Goal: Transaction & Acquisition: Book appointment/travel/reservation

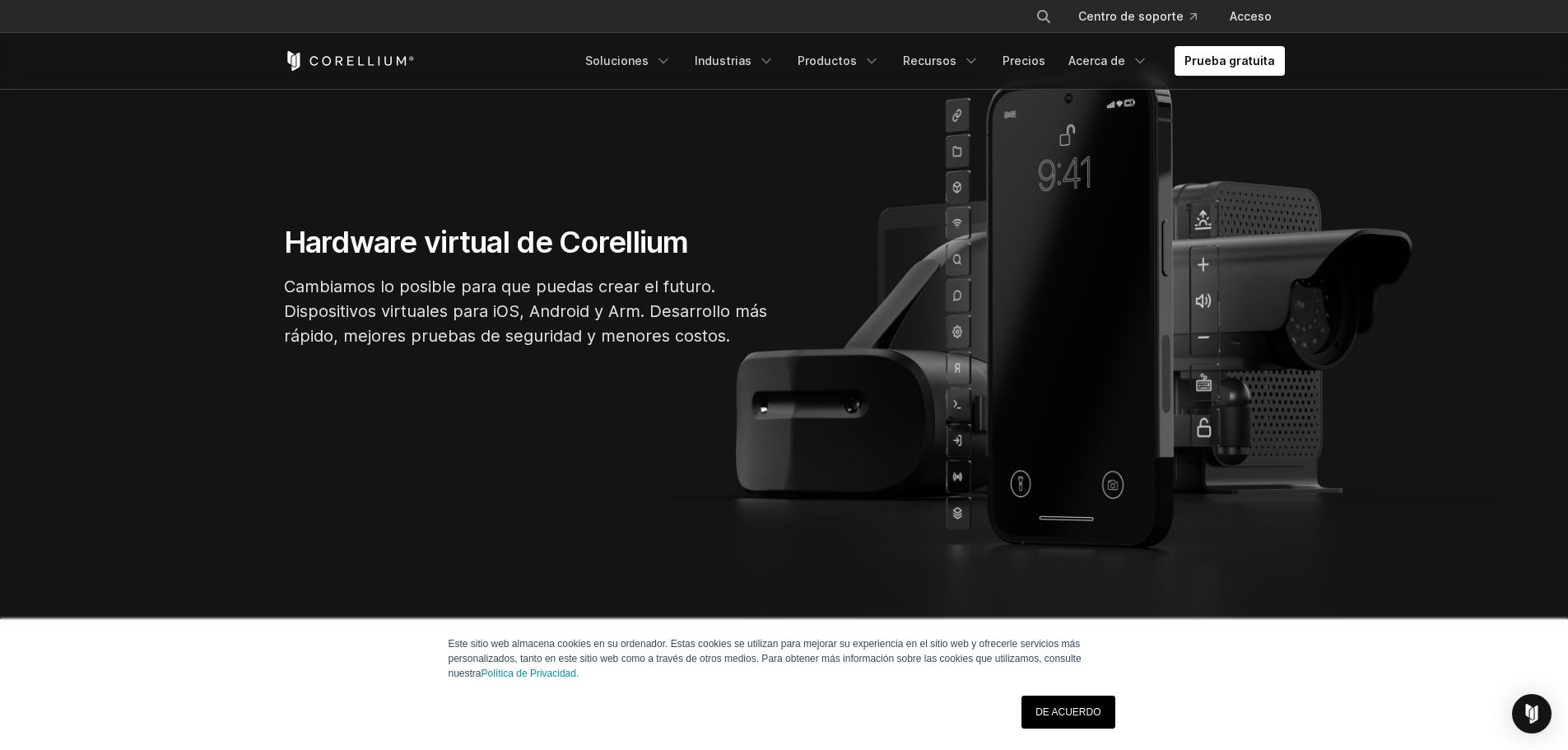
scroll to position [247, 0]
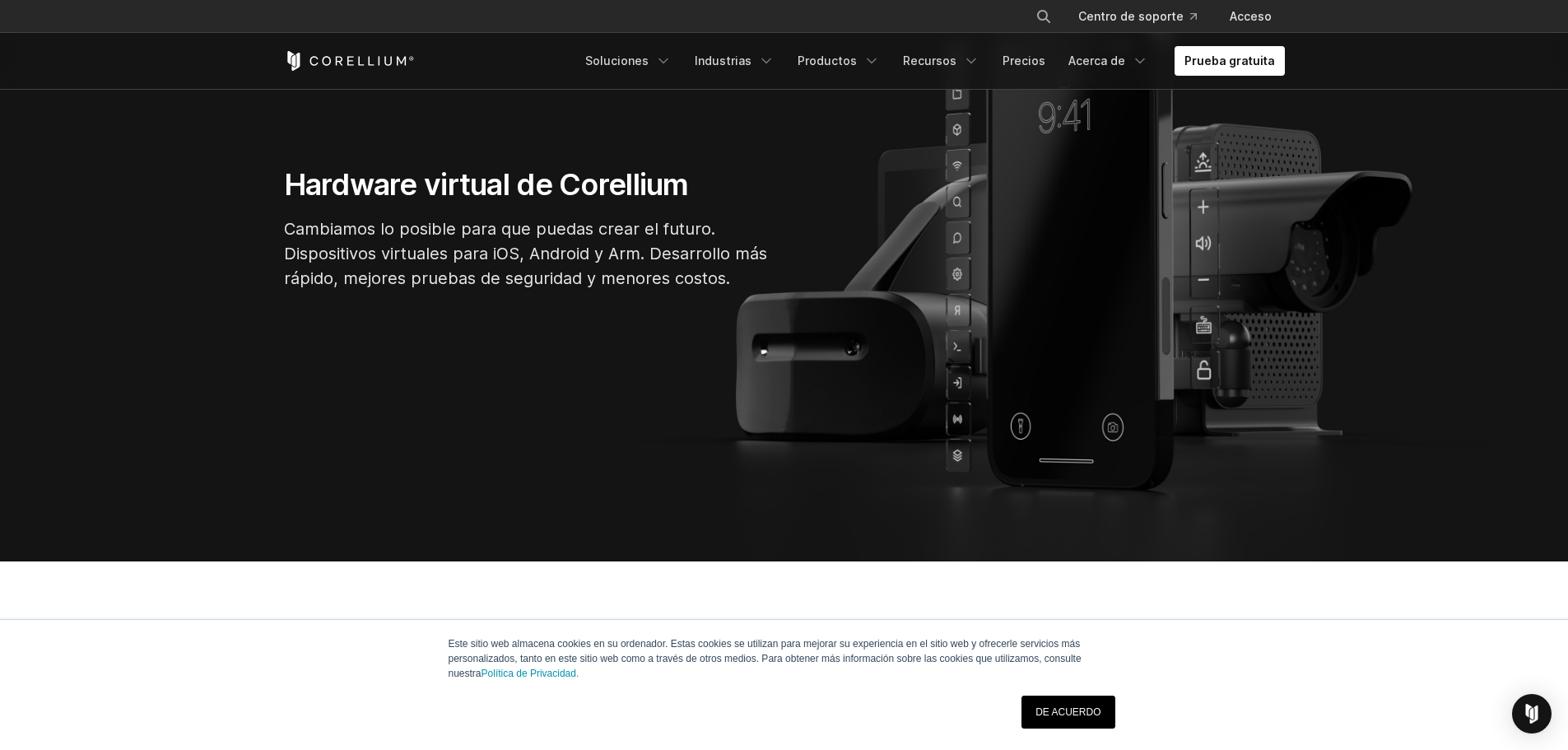
click at [1092, 711] on font "DE ACUERDO" at bounding box center [1067, 713] width 65 height 12
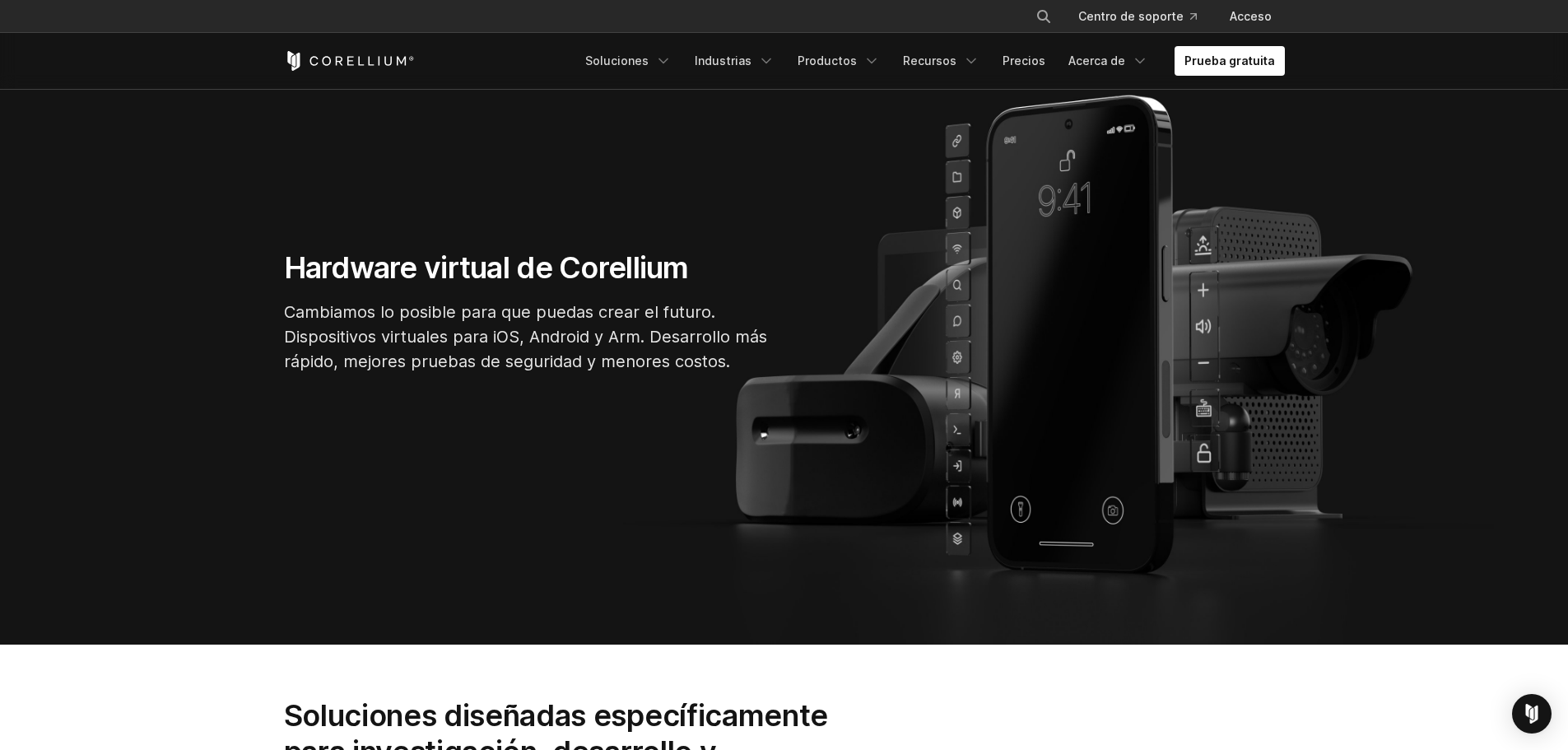
scroll to position [0, 0]
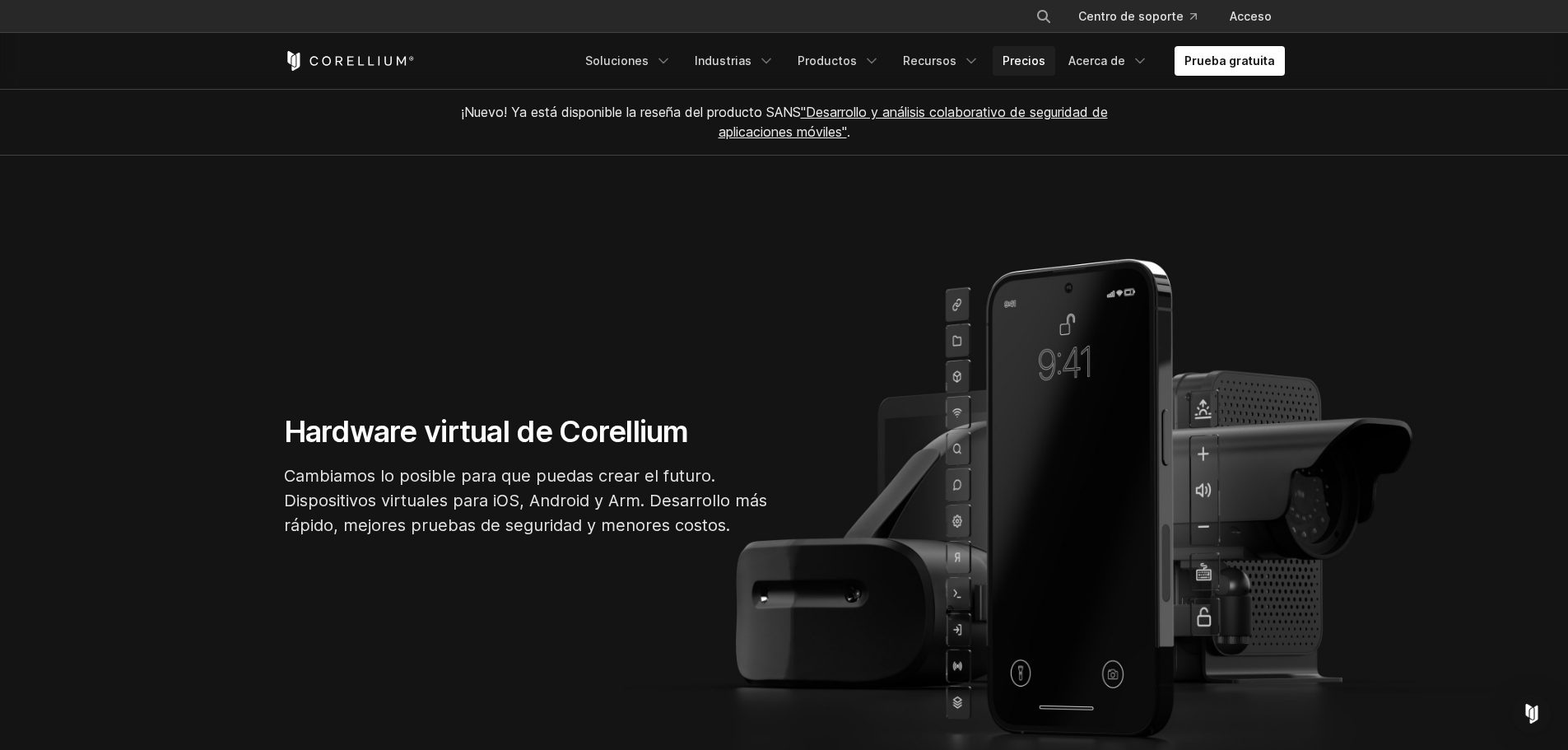
click at [1033, 67] on font "Precios" at bounding box center [1024, 60] width 42 height 16
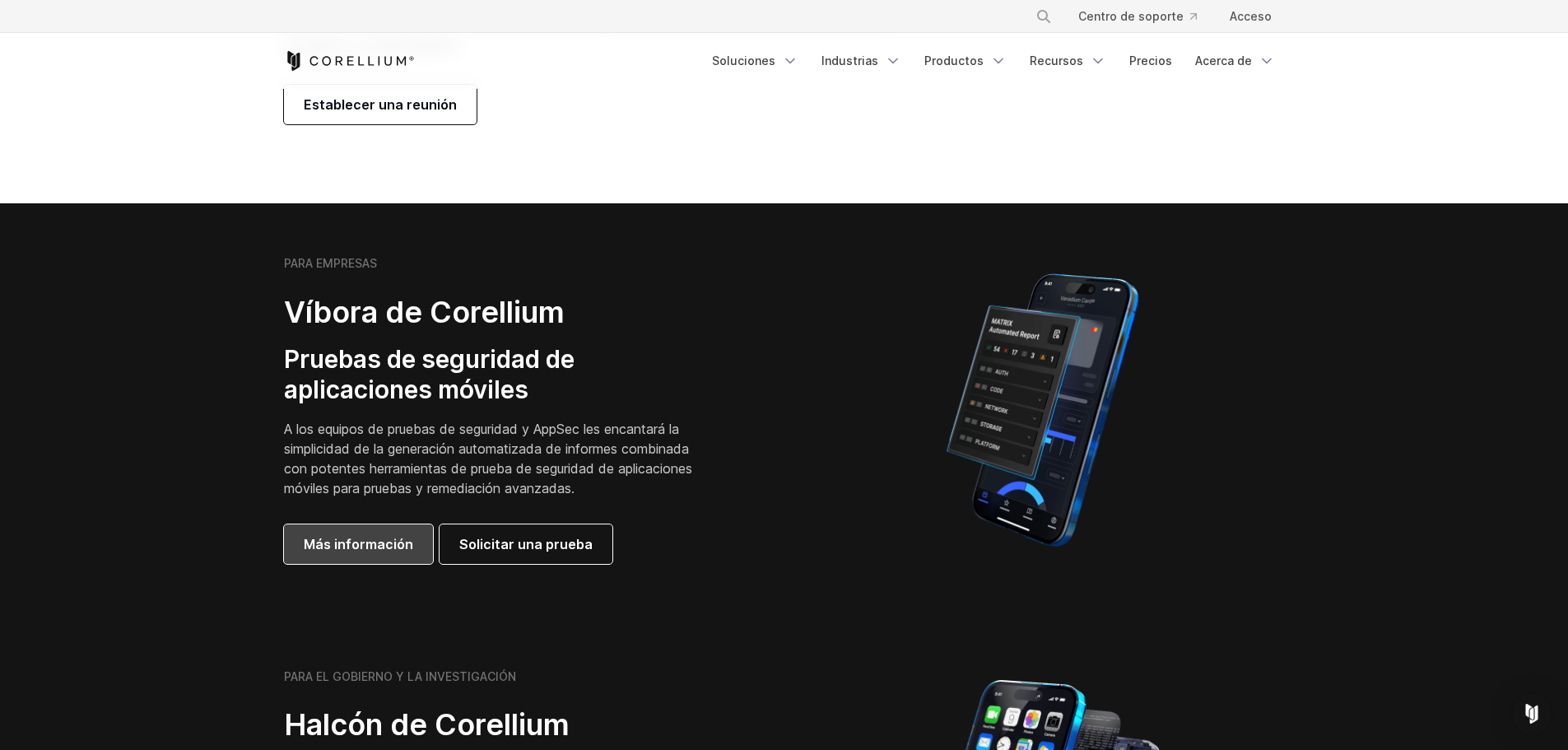
scroll to position [247, 0]
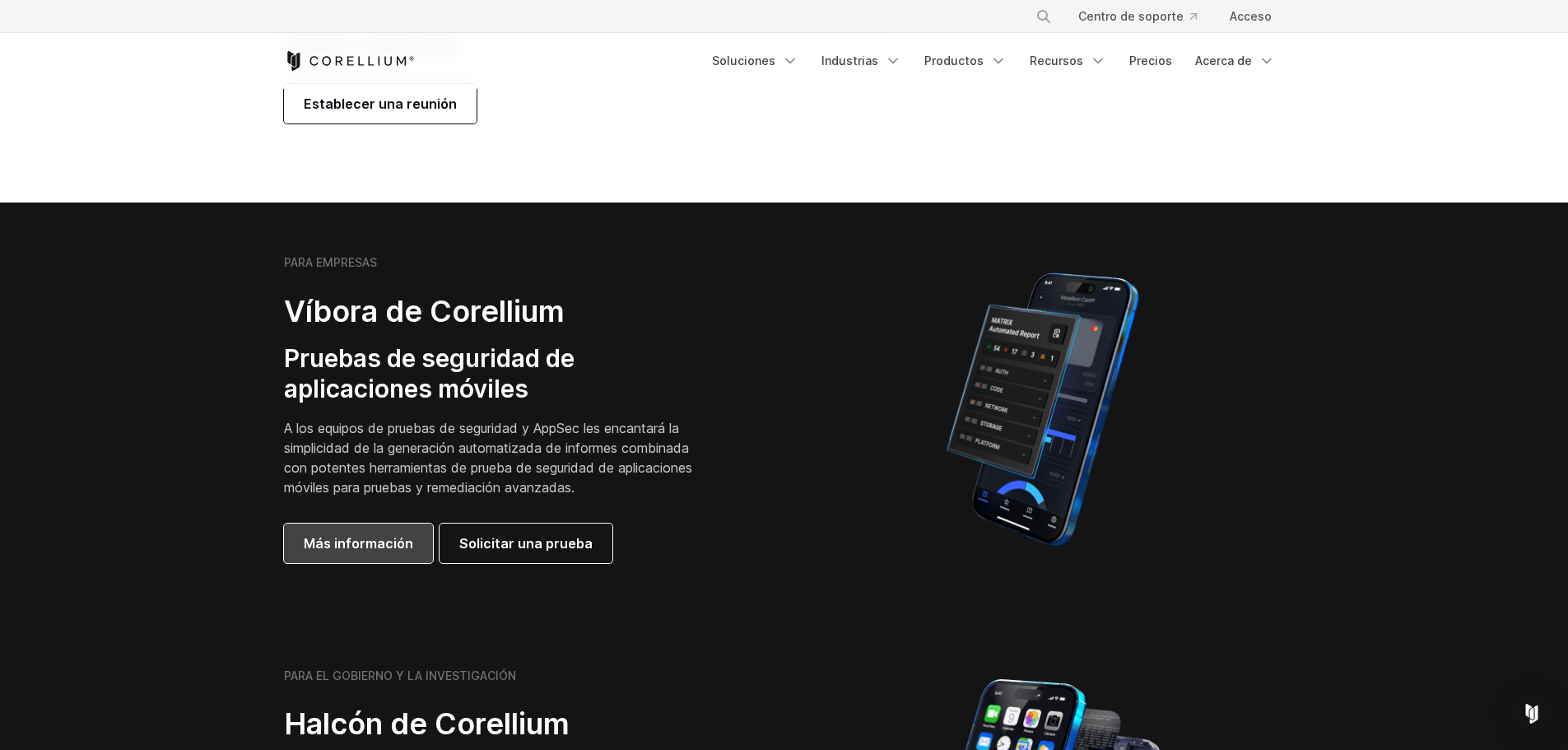
click at [396, 558] on link "Más información" at bounding box center [358, 543] width 149 height 39
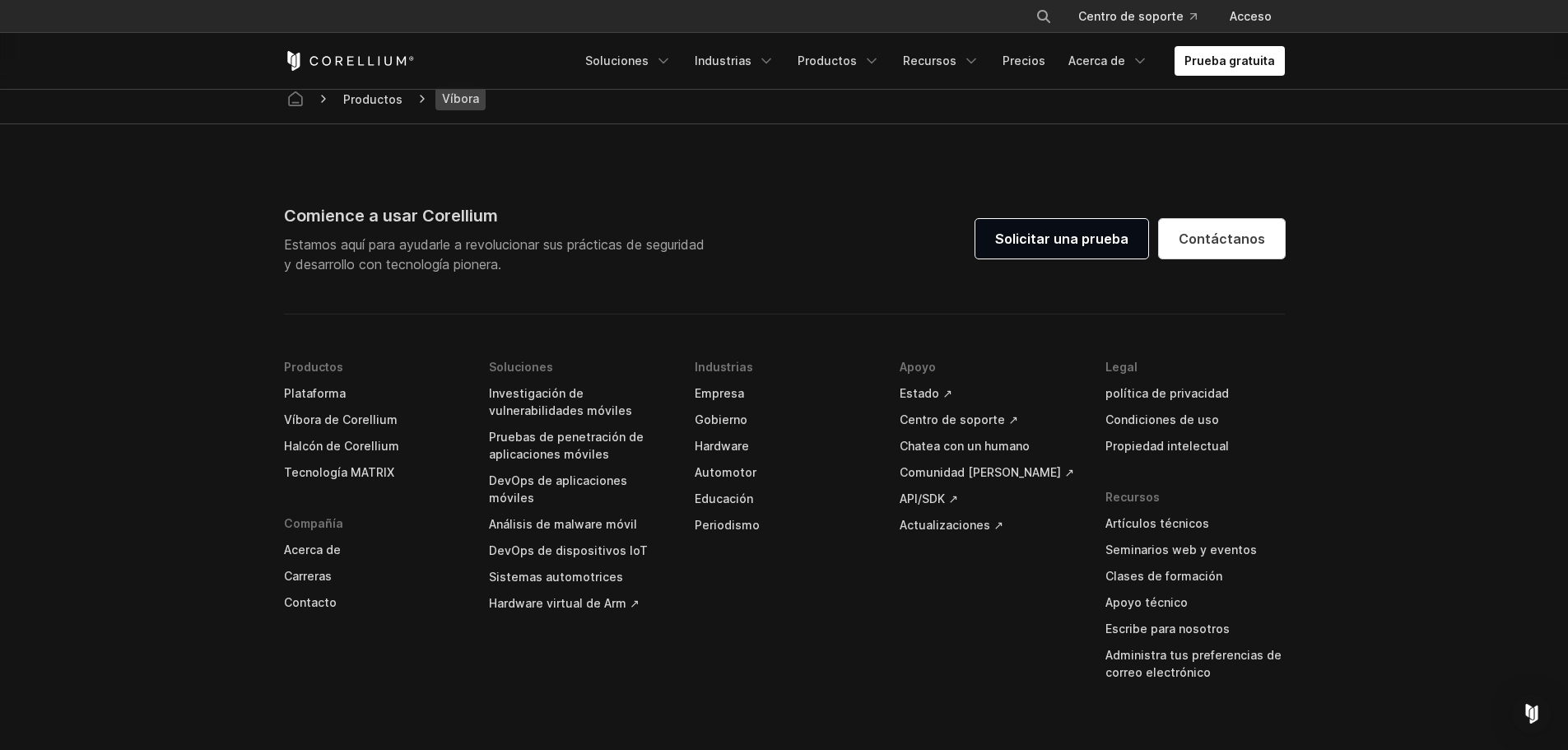
scroll to position [4941, 0]
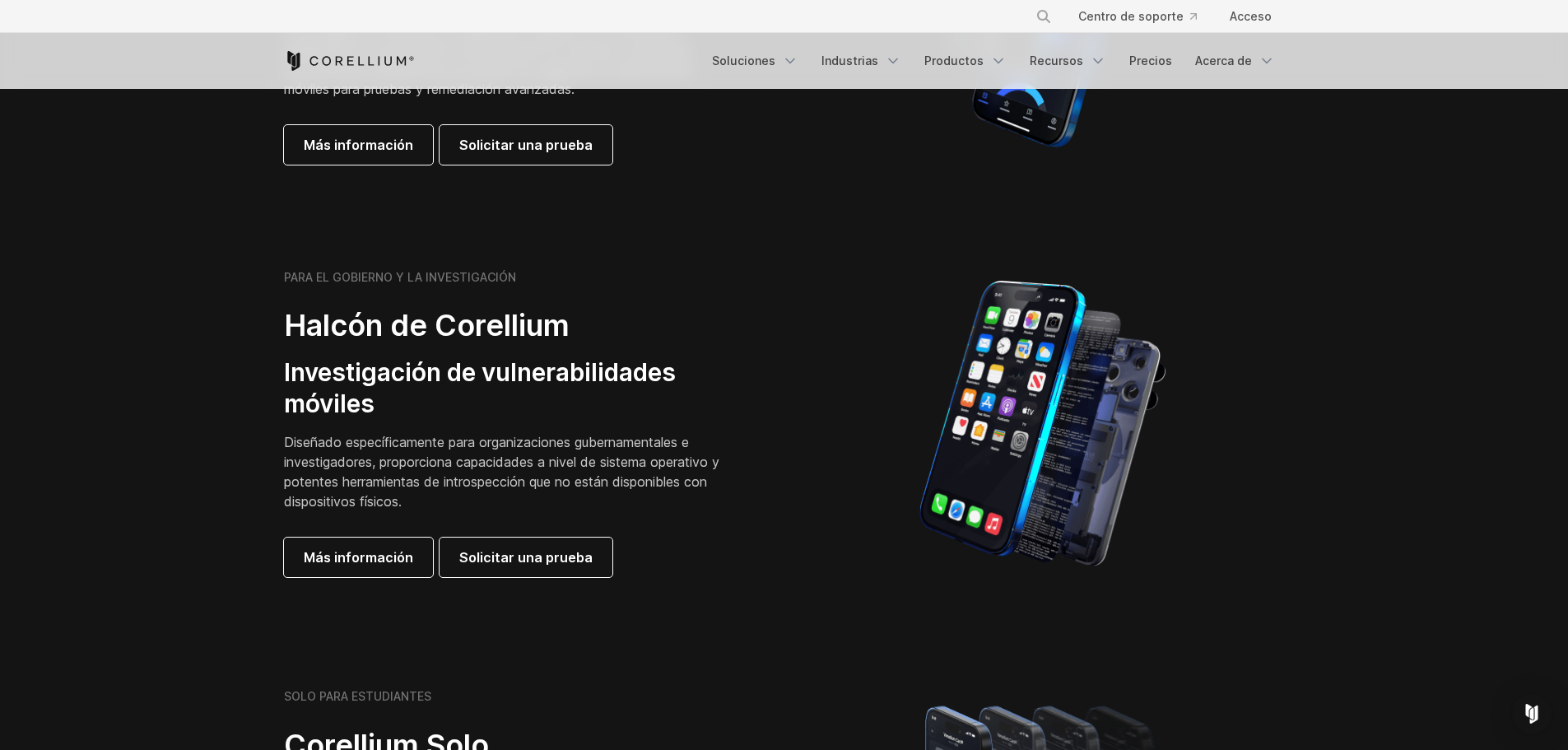
scroll to position [823, 0]
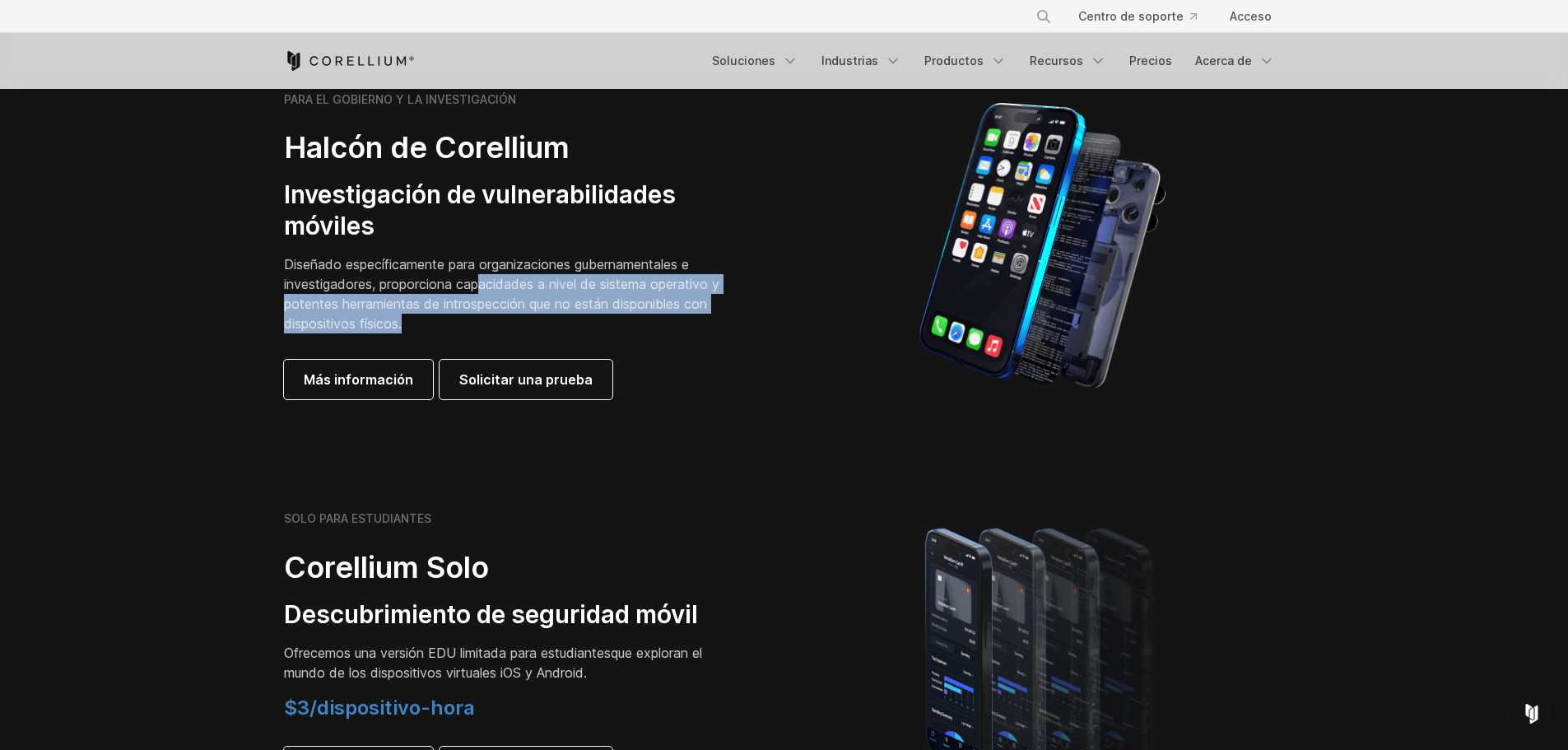
drag, startPoint x: 484, startPoint y: 280, endPoint x: 509, endPoint y: 323, distance: 49.7
click at [509, 323] on p "Diseñado específicamente para organizaciones gubernamentales e investigadores, …" at bounding box center [514, 293] width 461 height 79
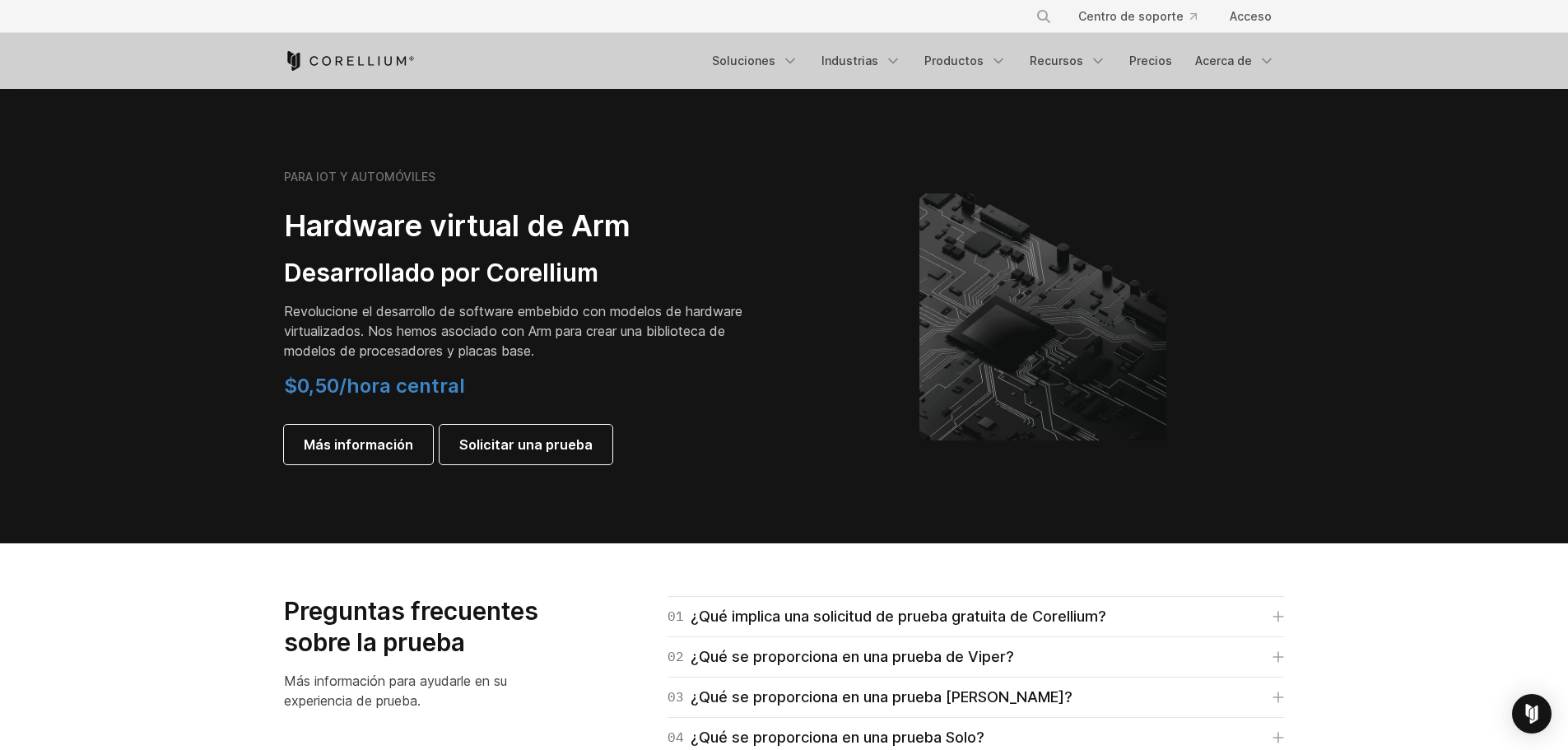
scroll to position [1872, 0]
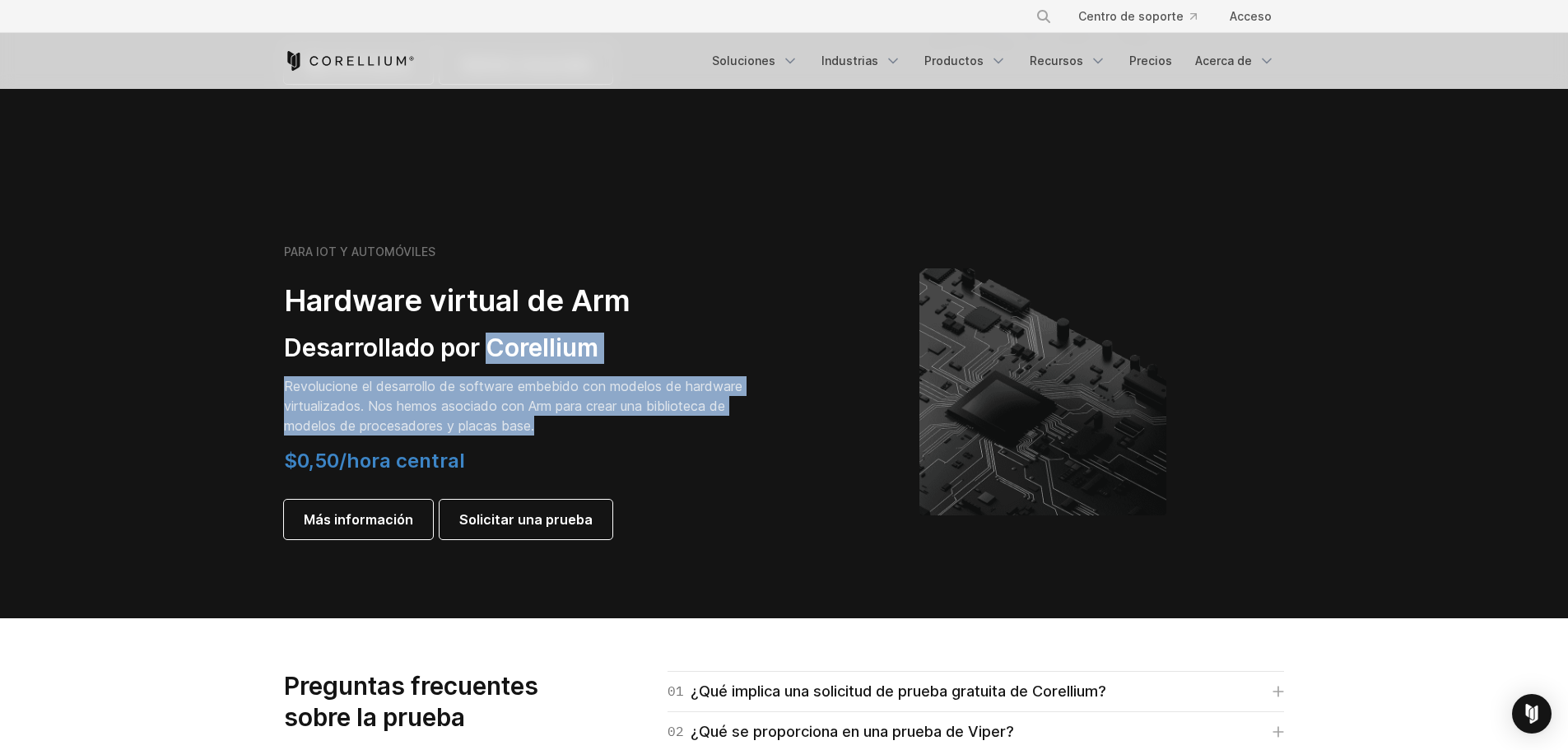
drag, startPoint x: 487, startPoint y: 351, endPoint x: 661, endPoint y: 426, distance: 189.5
click at [661, 426] on div "PARA IOT Y AUTOMÓVILES Hardware virtual de Arm Desarrollado por Corellium Revol…" at bounding box center [514, 392] width 461 height 295
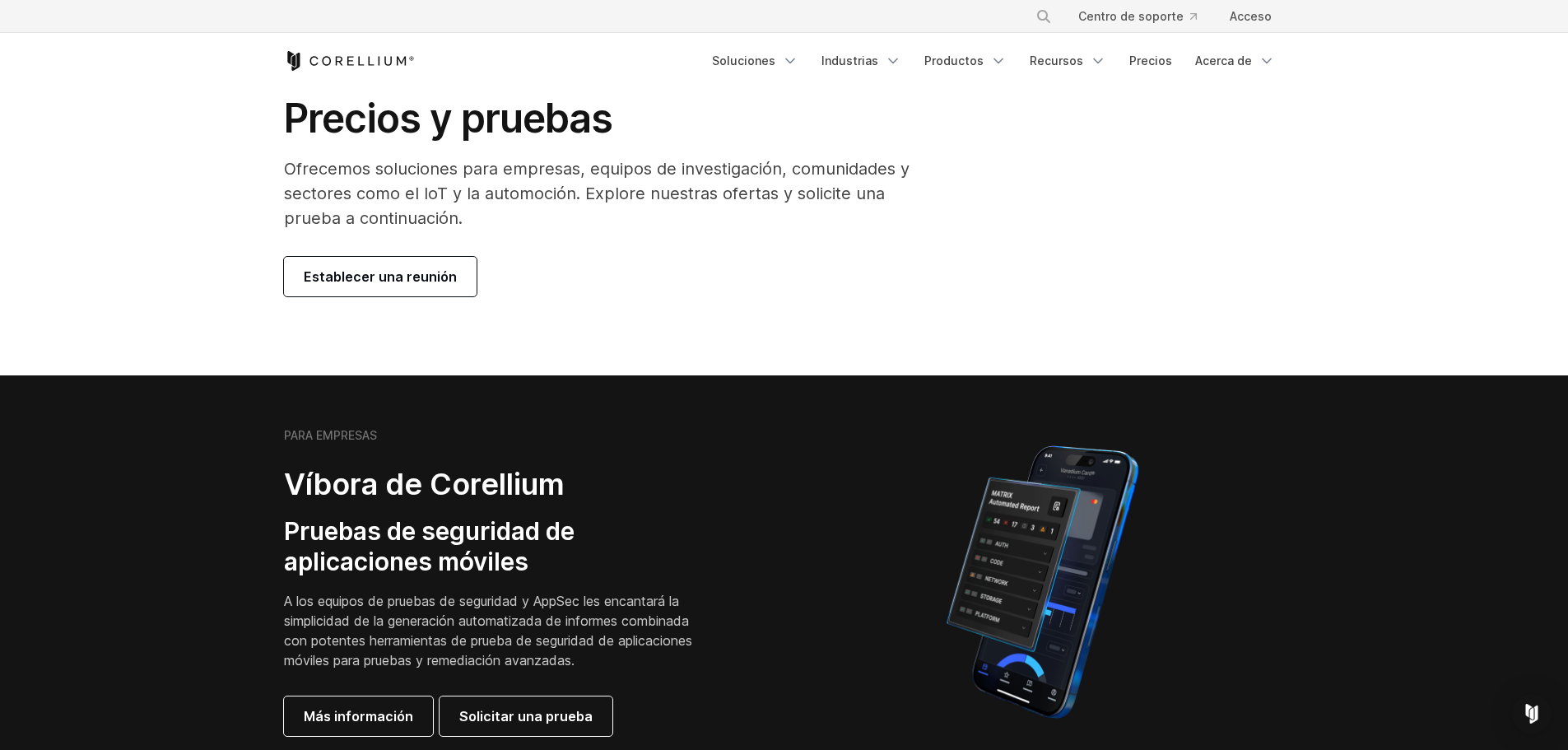
scroll to position [0, 0]
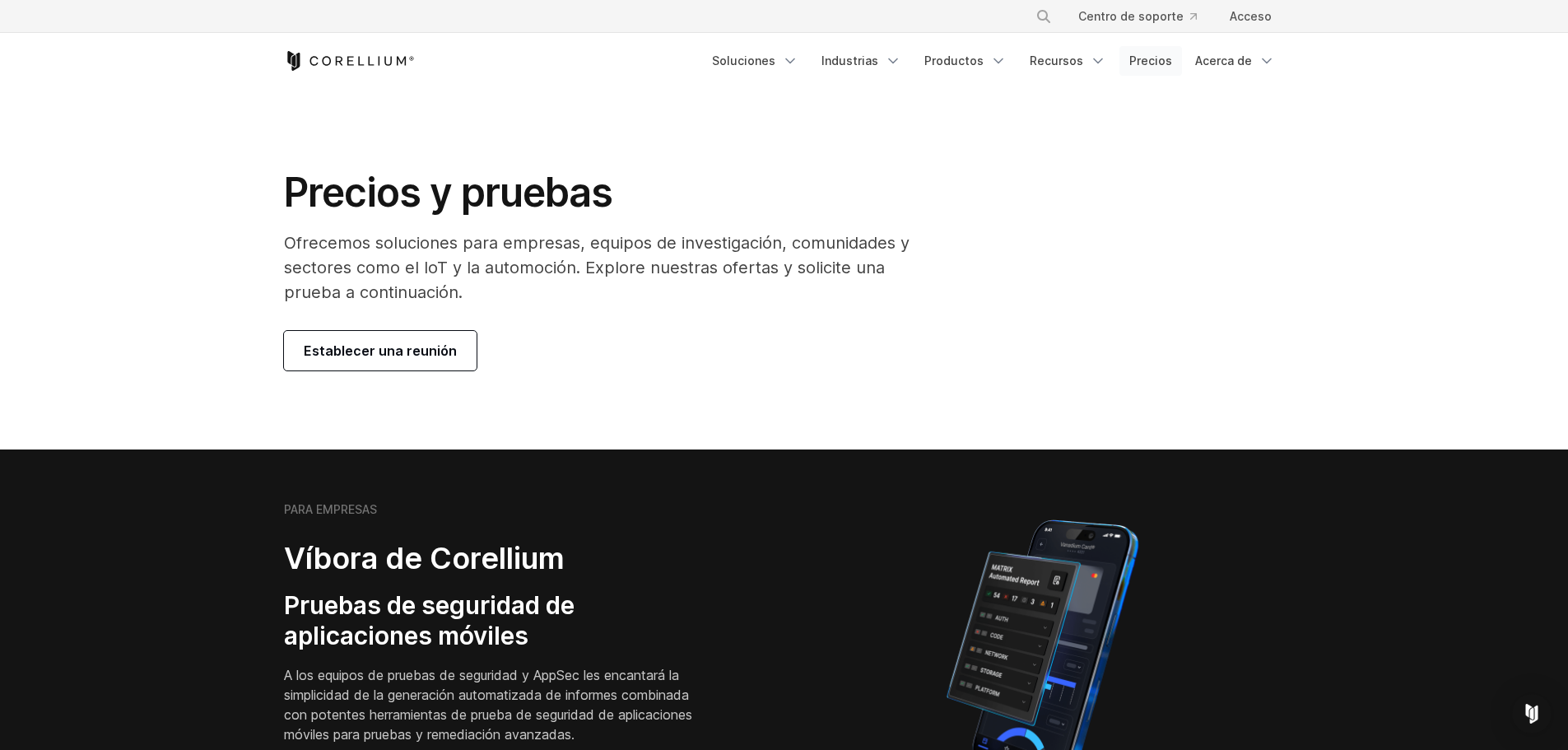
click at [1163, 65] on font "Precios" at bounding box center [1151, 60] width 42 height 14
click at [452, 347] on link "Establecer una reunión" at bounding box center [380, 350] width 193 height 39
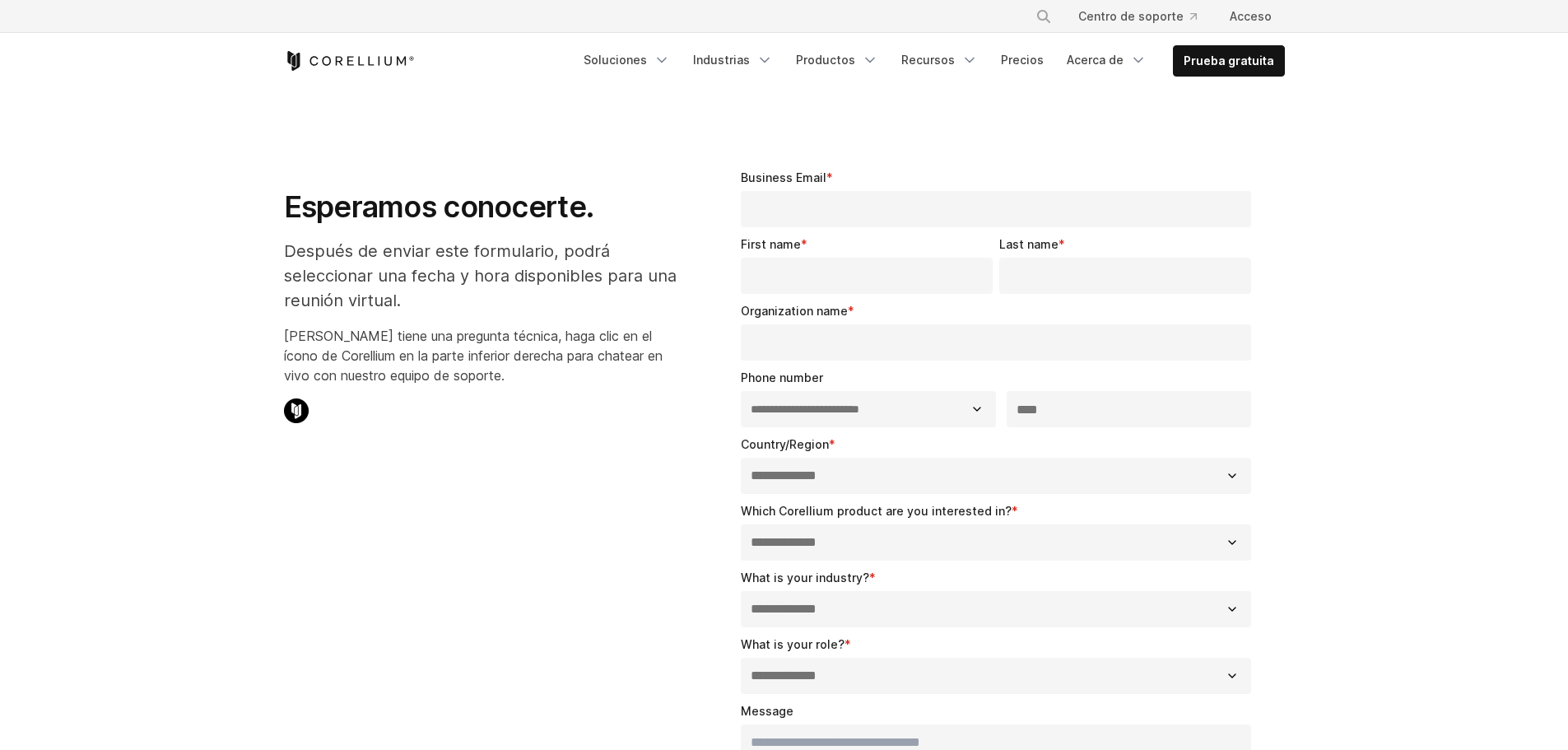
select select "**"
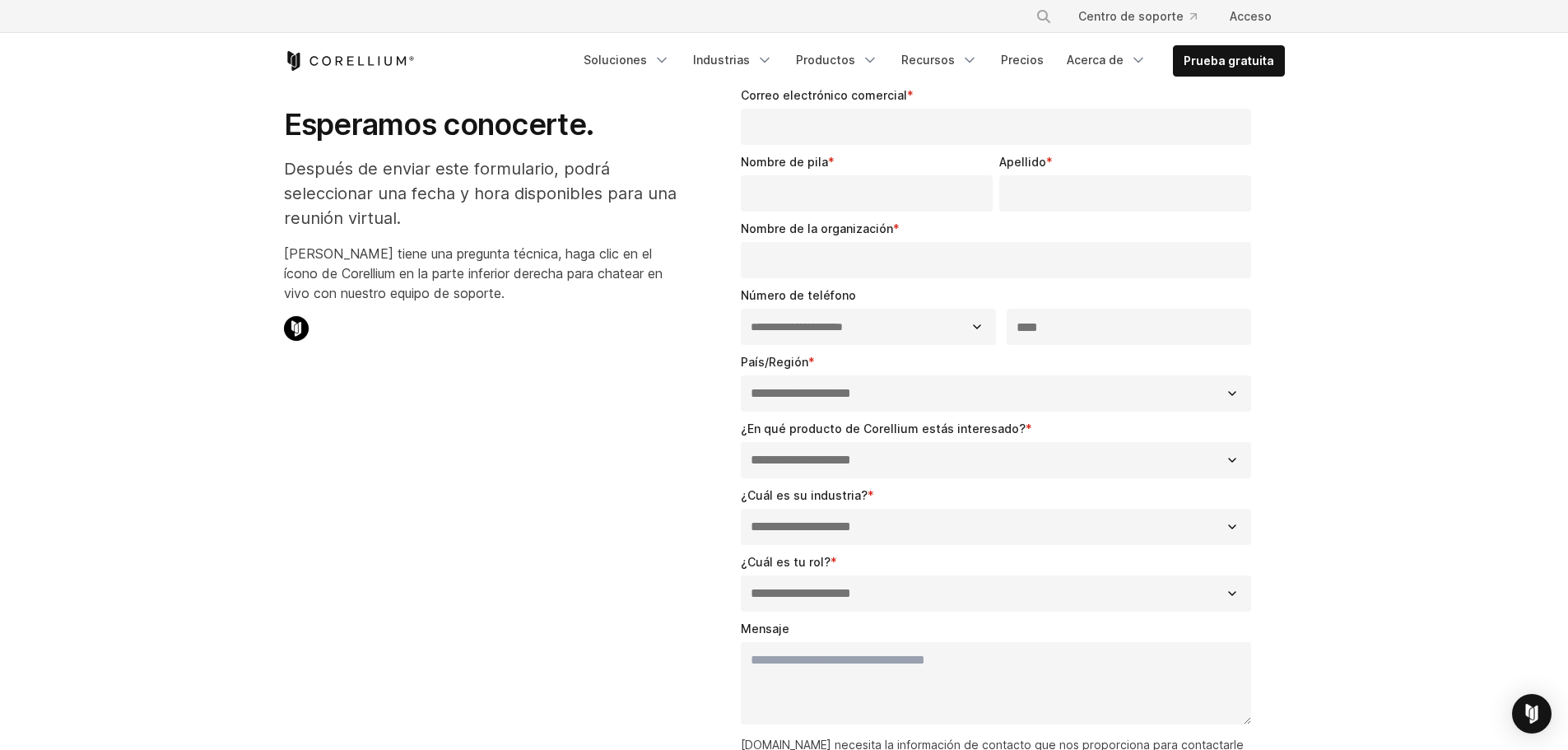
click at [841, 467] on select "**********" at bounding box center [996, 460] width 511 height 37
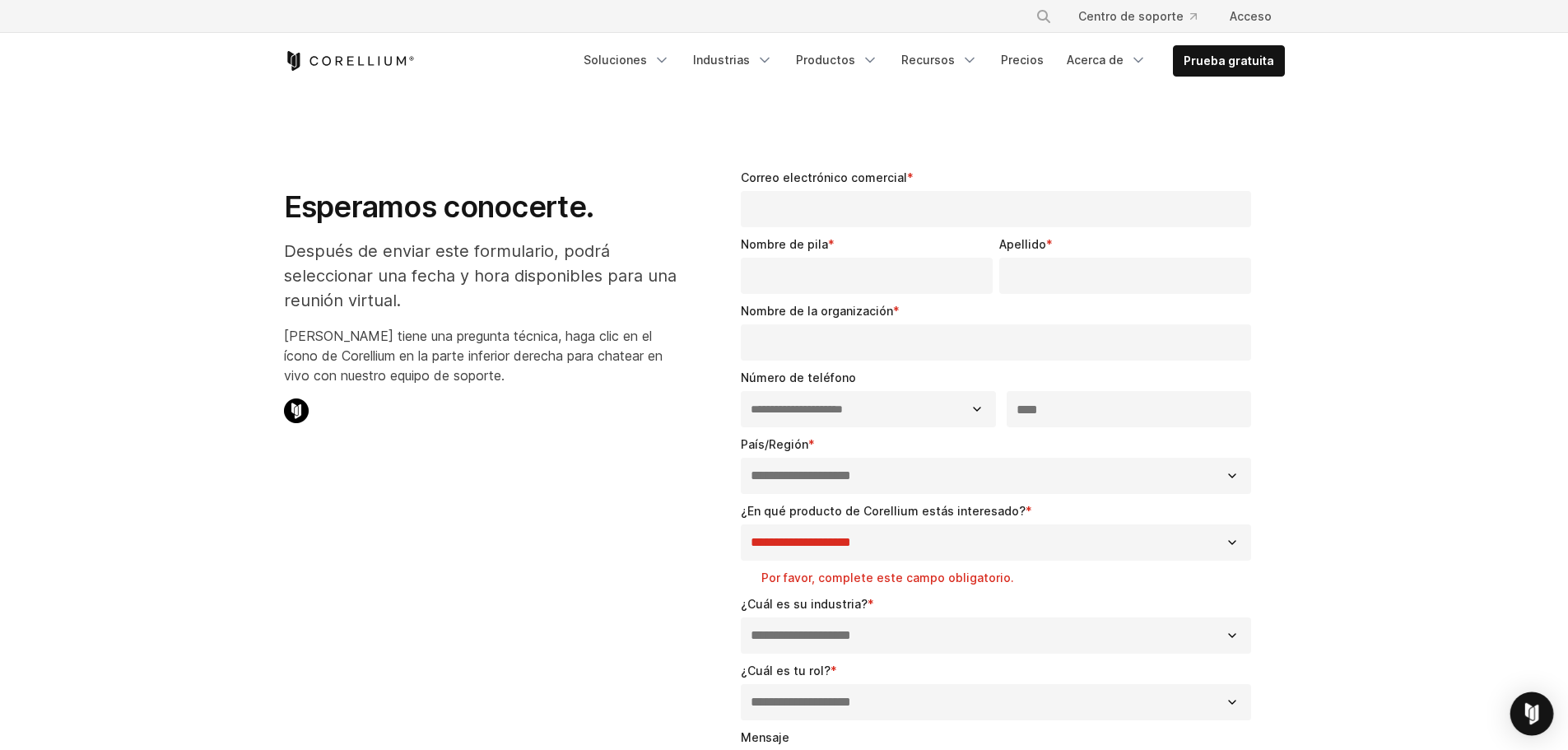
click at [1547, 719] on div "Abrir Intercom Messenger" at bounding box center [1531, 713] width 43 height 43
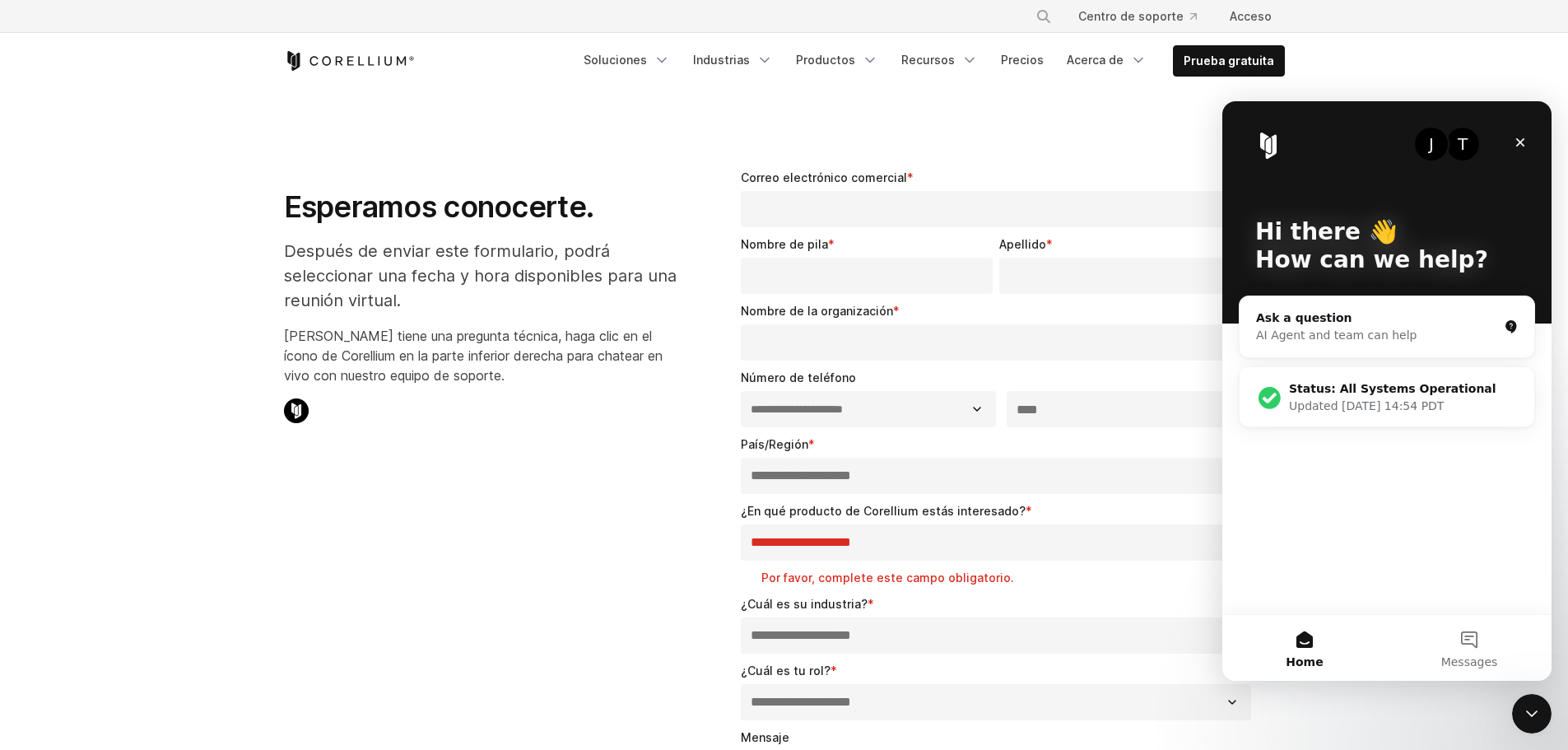
click at [1389, 384] on div "Status: All Systems Operational" at bounding box center [1403, 389] width 229 height 17
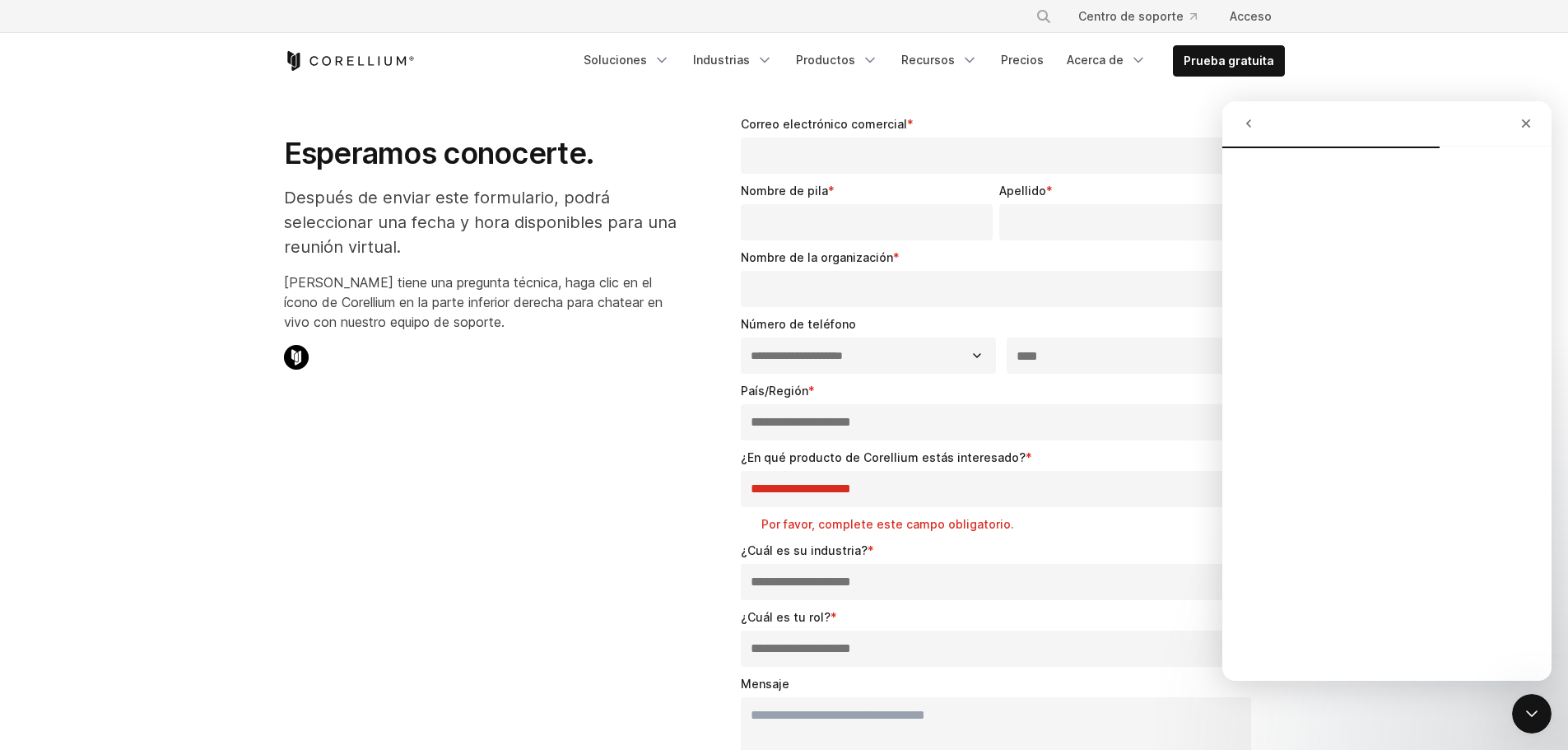
scroll to position [82, 0]
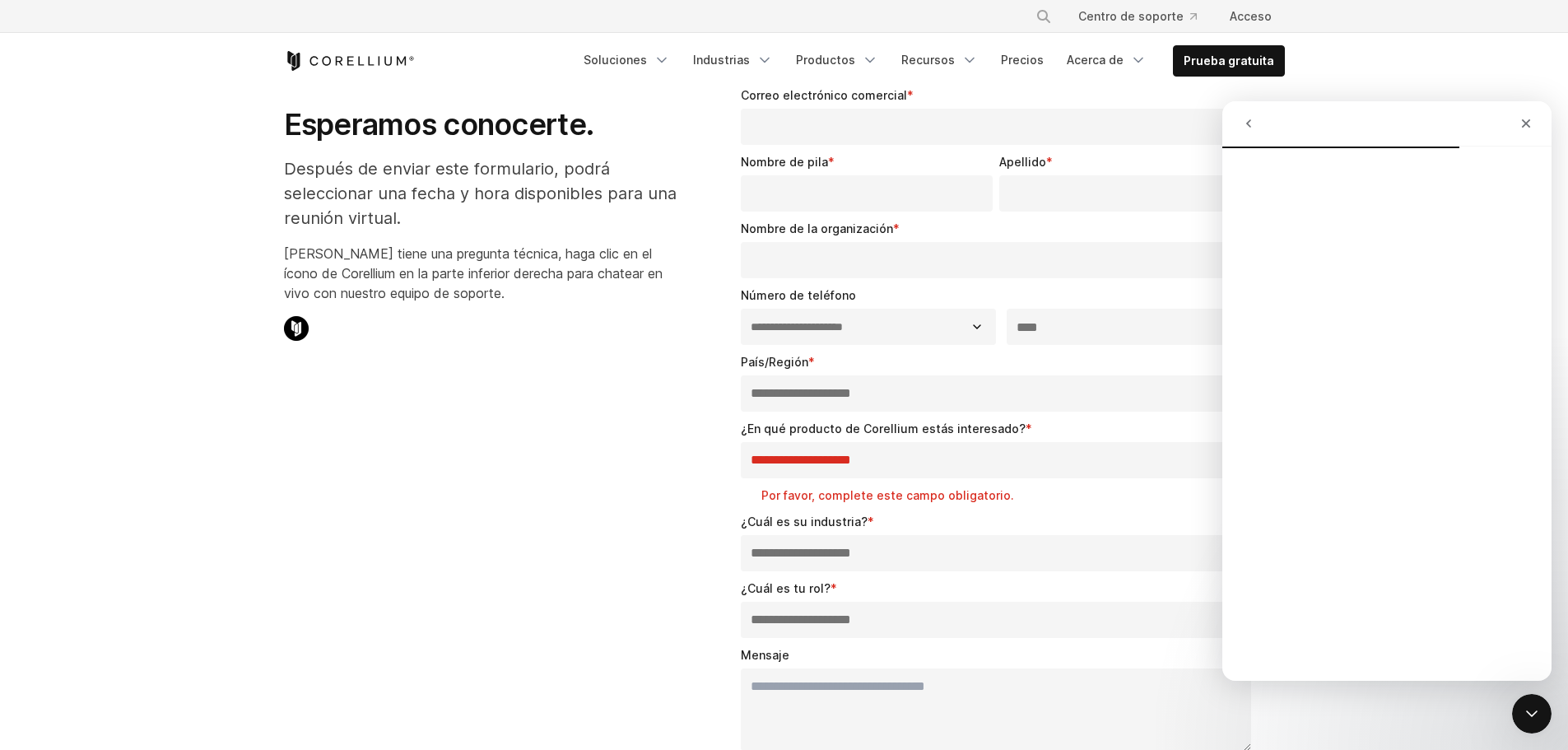
click at [847, 622] on select "**********" at bounding box center [996, 620] width 511 height 37
click at [1248, 118] on icon "go back" at bounding box center [1248, 123] width 13 height 13
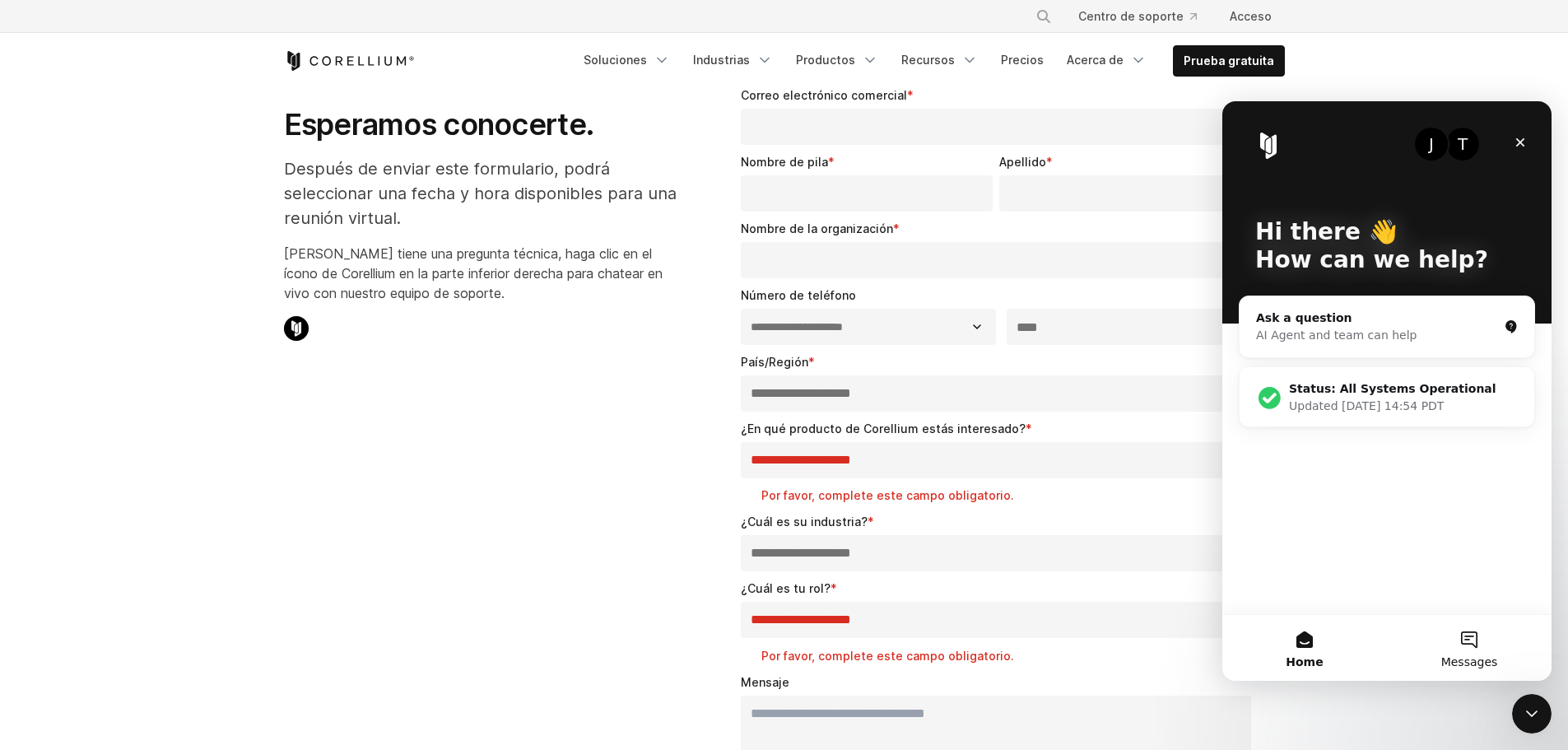
click at [1471, 642] on button "Messages" at bounding box center [1469, 647] width 165 height 65
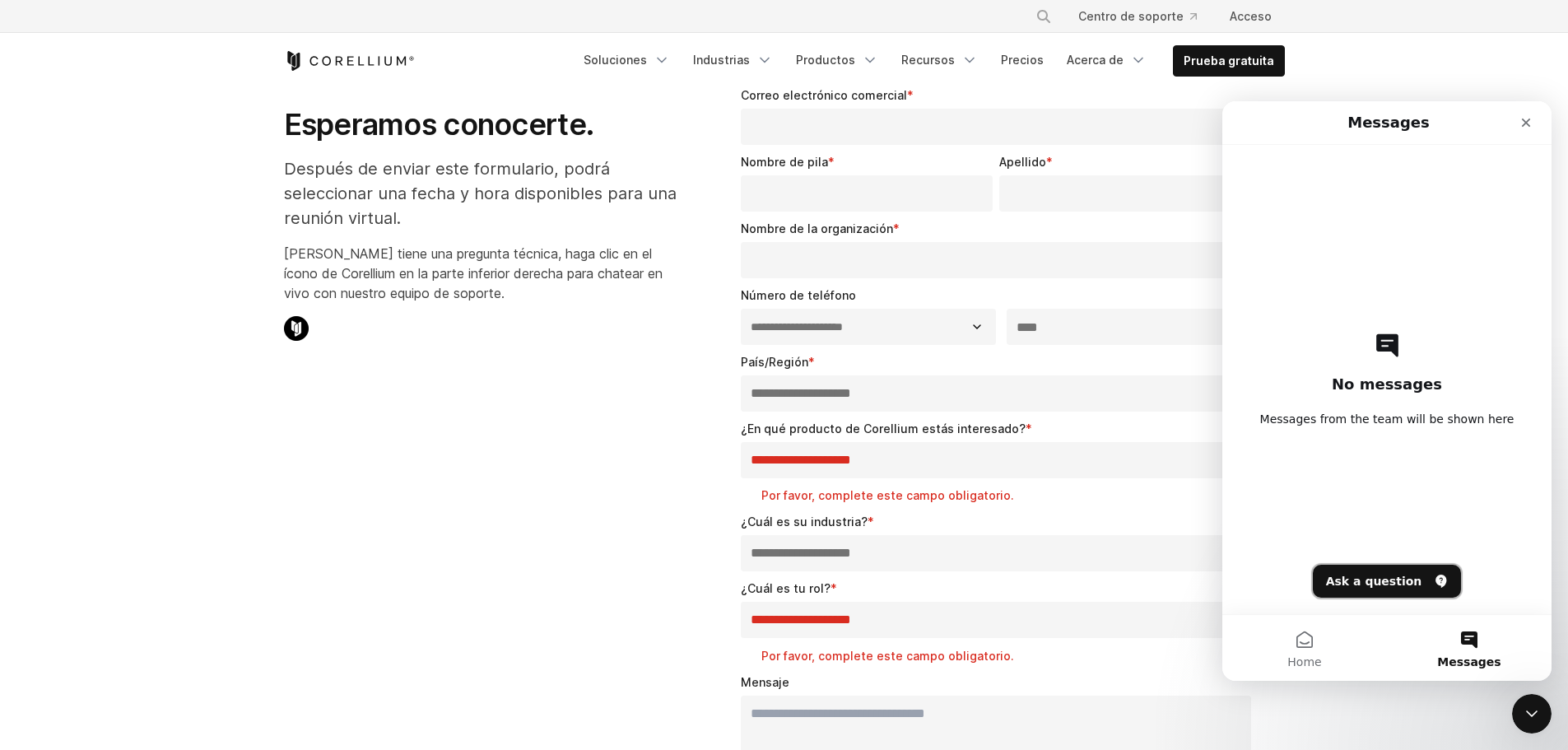
click at [1399, 588] on button "Ask a question" at bounding box center [1387, 581] width 149 height 33
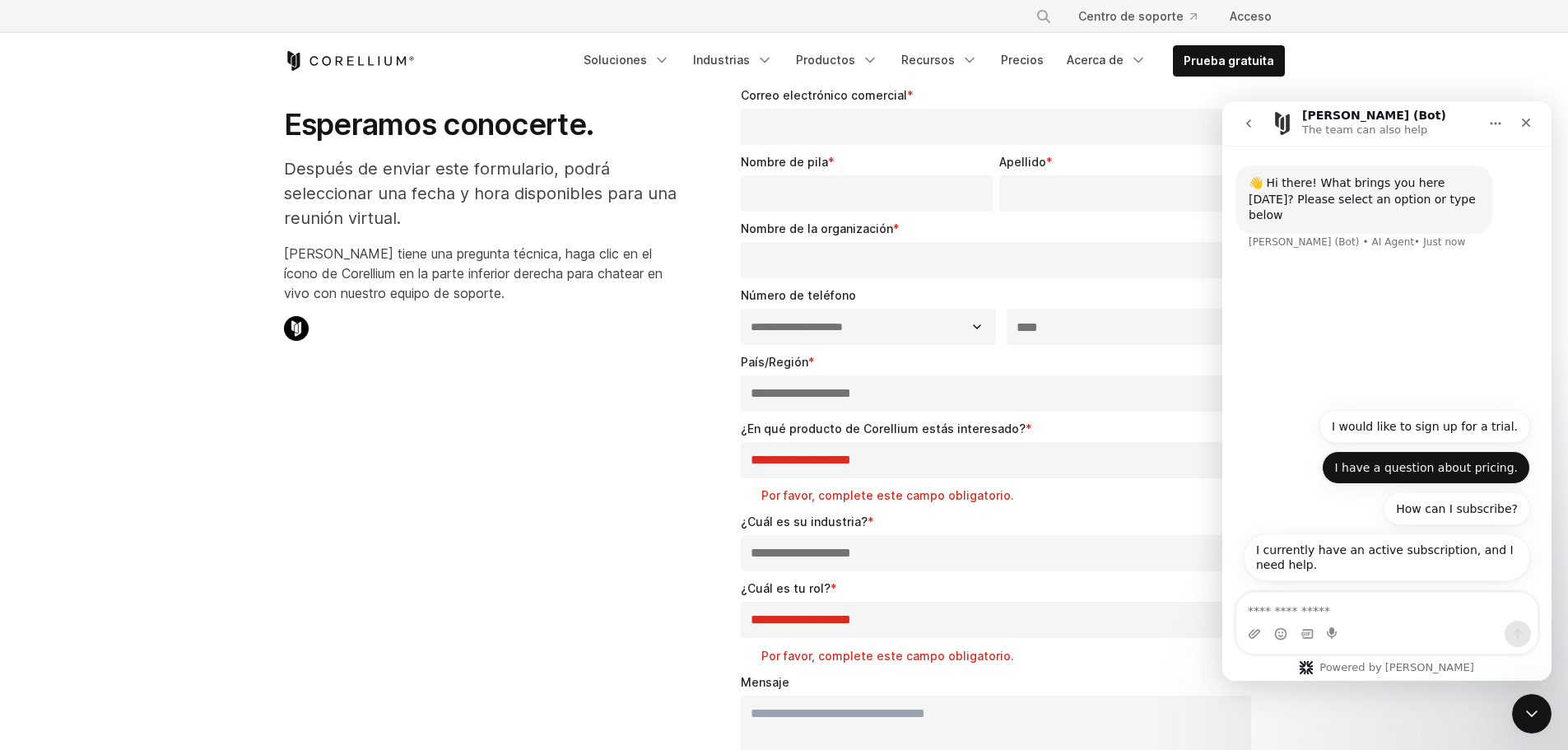
click at [1491, 467] on button "I have a question about pricing." at bounding box center [1425, 468] width 208 height 33
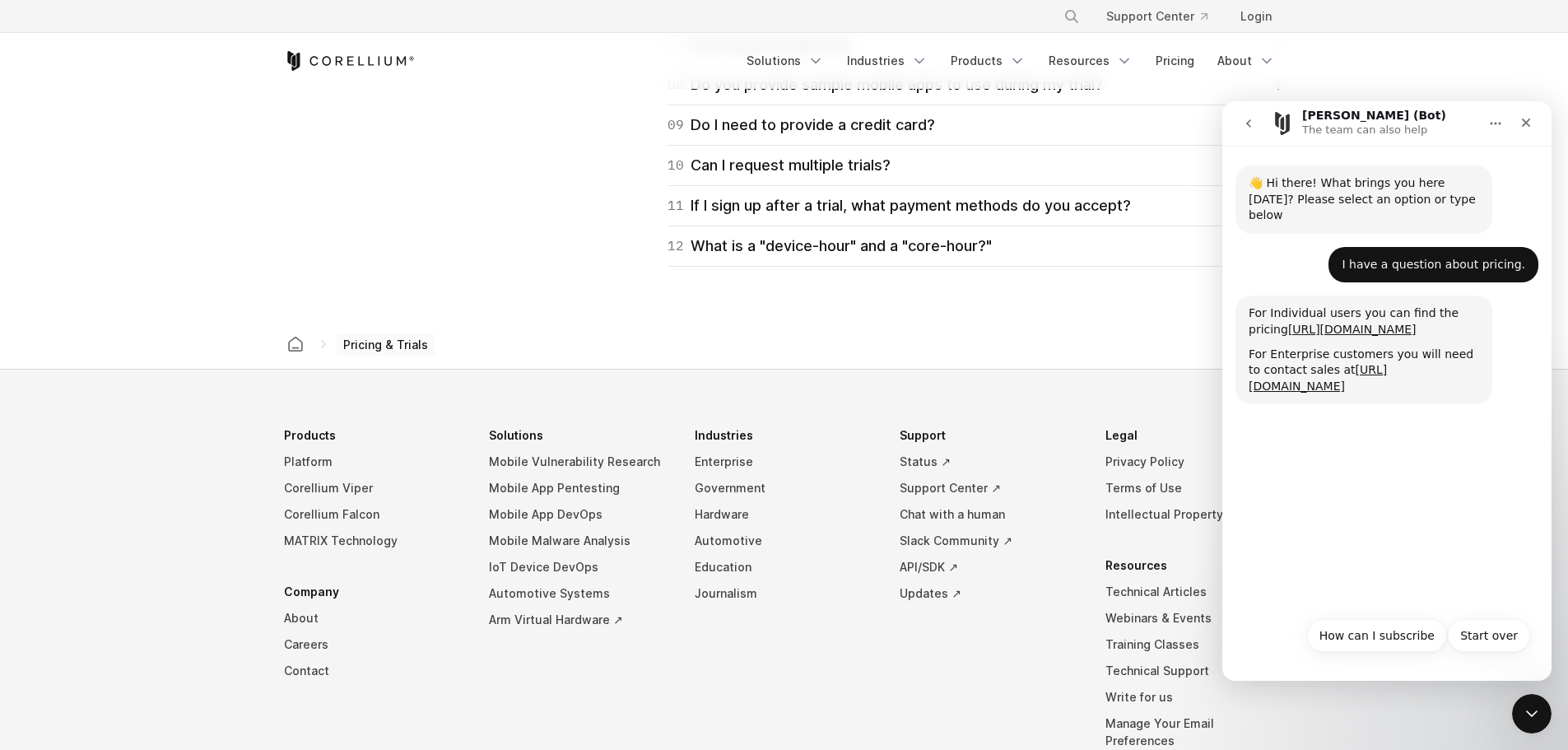
scroll to position [2718, 0]
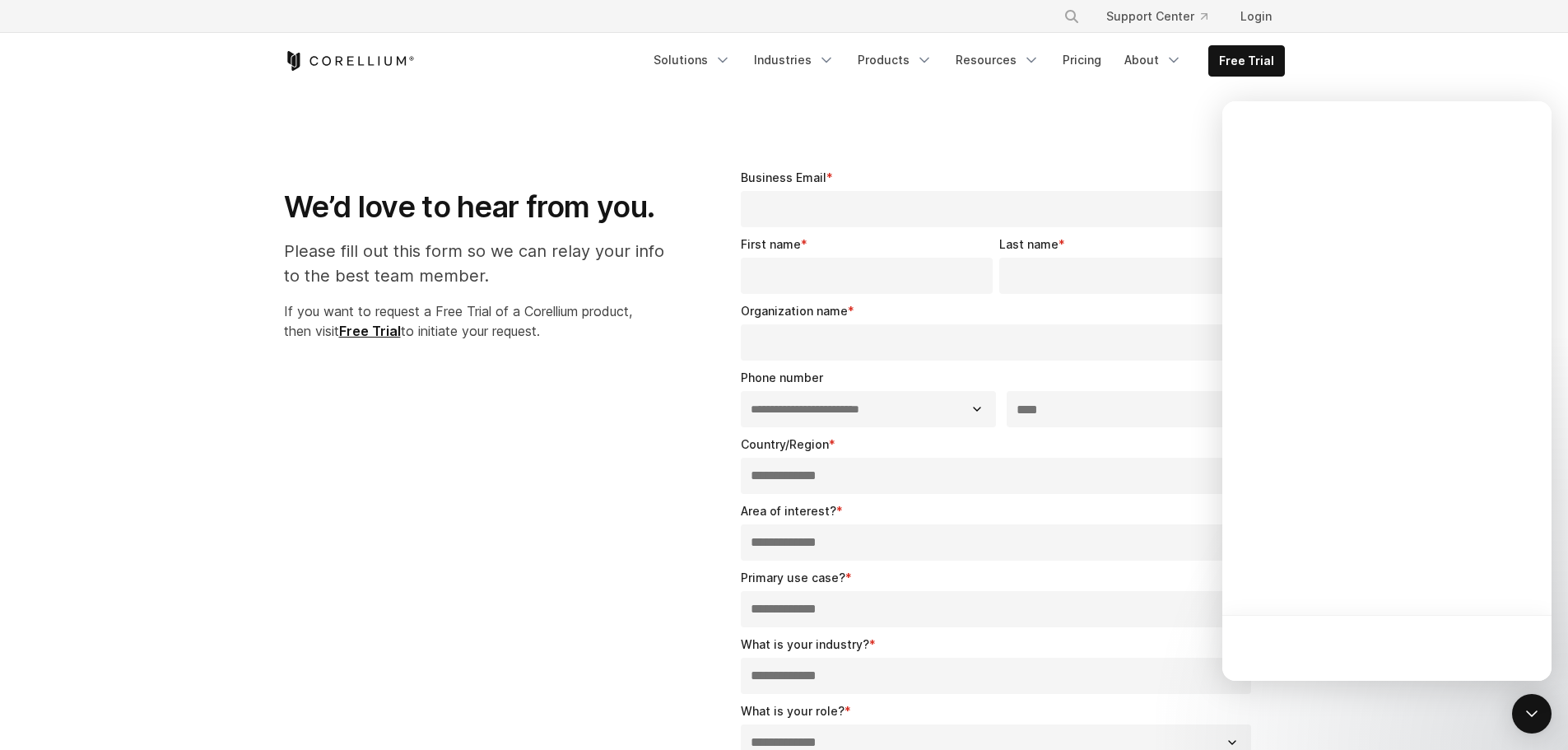
select select "**"
